Goal: Transaction & Acquisition: Purchase product/service

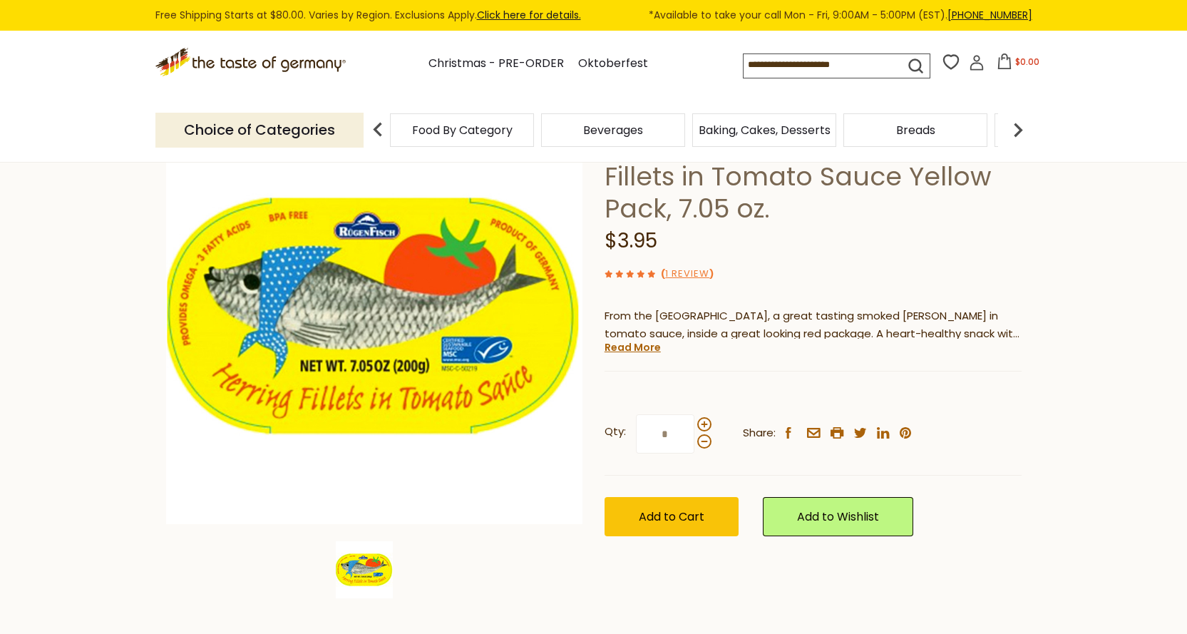
scroll to position [143, 0]
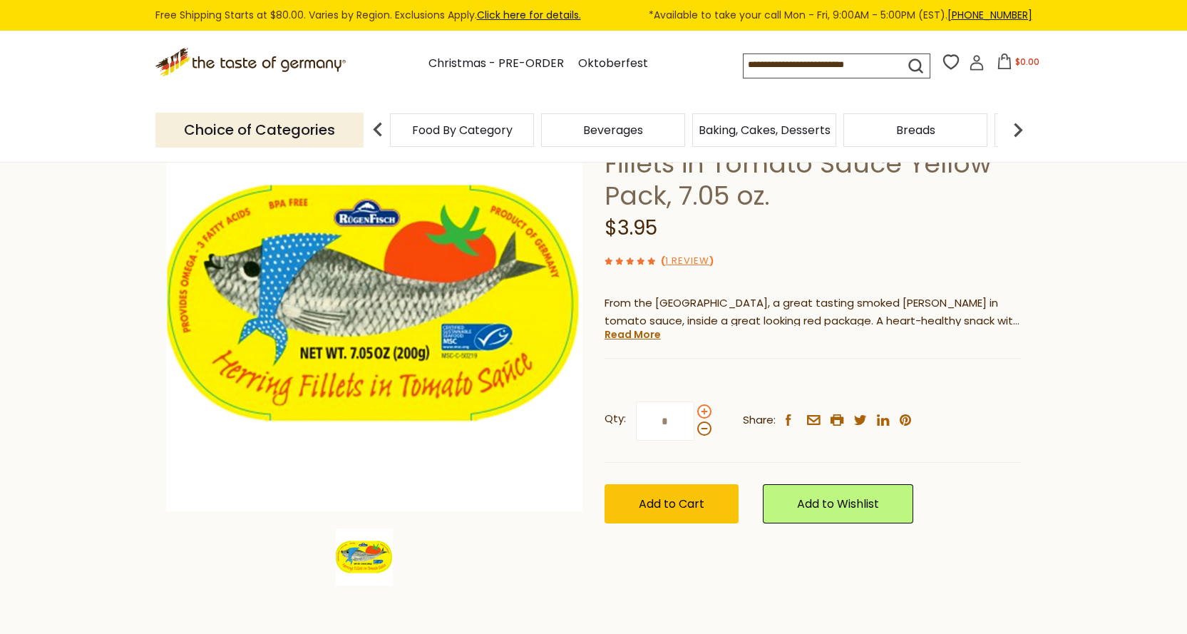
click at [703, 413] on span at bounding box center [704, 411] width 14 height 14
click at [694, 413] on input "*" at bounding box center [665, 420] width 58 height 39
click at [703, 413] on span at bounding box center [704, 411] width 14 height 14
click at [694, 413] on input "*" at bounding box center [665, 420] width 58 height 39
click at [703, 413] on span at bounding box center [704, 411] width 14 height 14
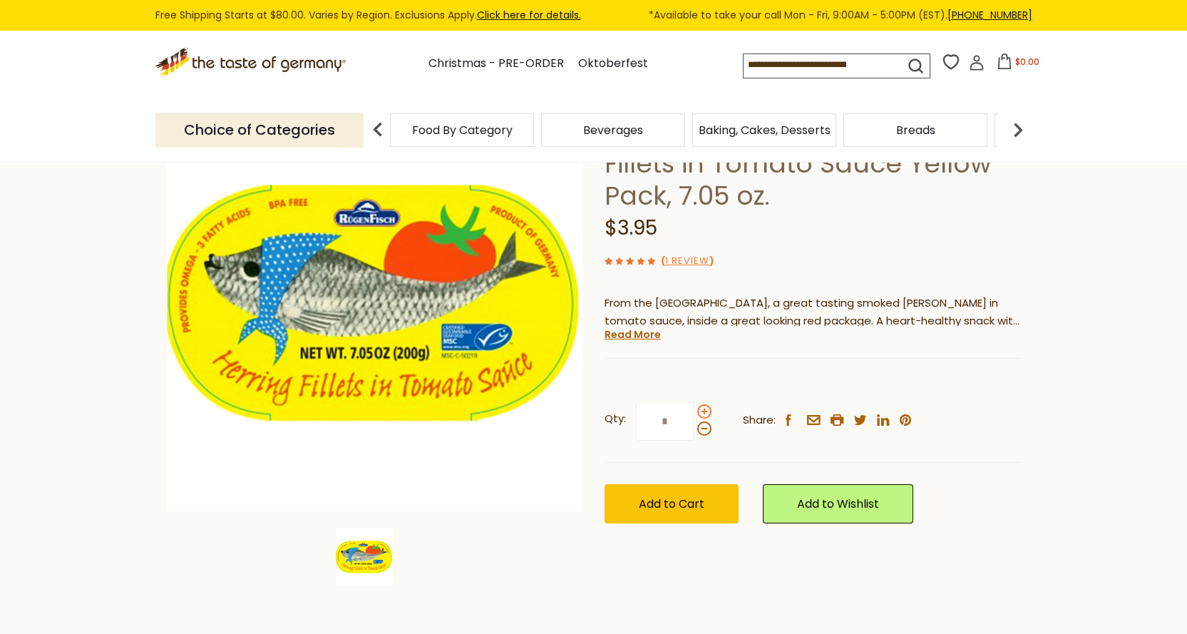
click at [694, 413] on input "*" at bounding box center [665, 420] width 58 height 39
type input "*"
click at [696, 509] on span "Add to Cart" at bounding box center [672, 503] width 66 height 16
click at [1016, 61] on span "$27.65" at bounding box center [1026, 62] width 29 height 12
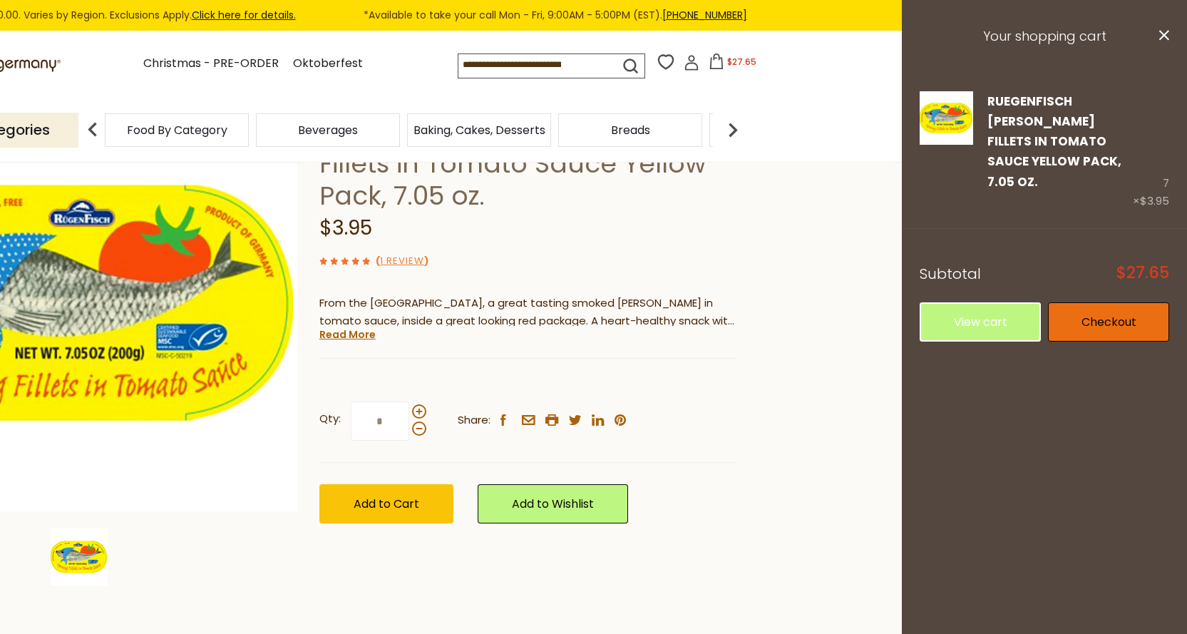
click at [1093, 304] on link "Checkout" at bounding box center [1108, 321] width 121 height 39
